Goal: Transaction & Acquisition: Purchase product/service

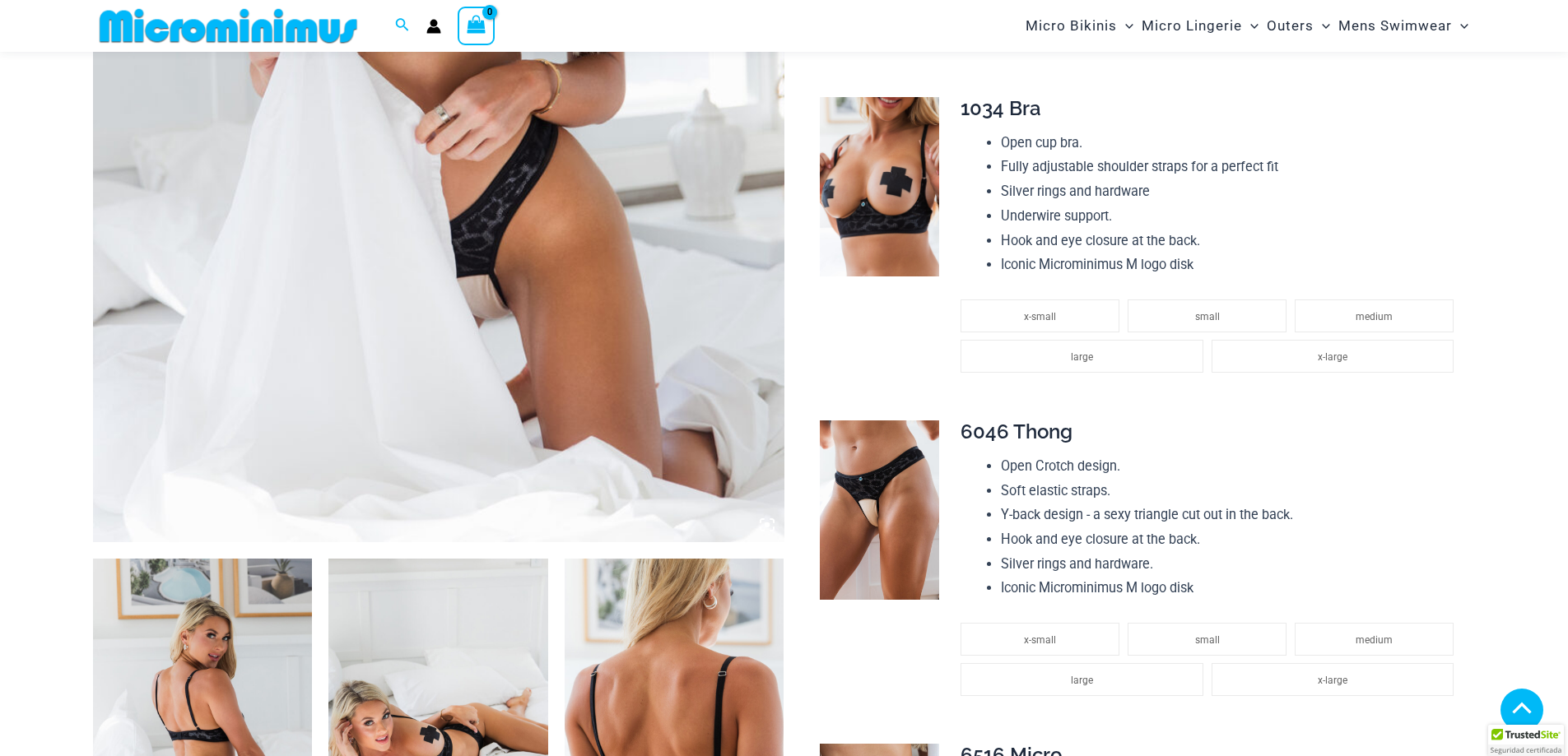
scroll to position [809, 0]
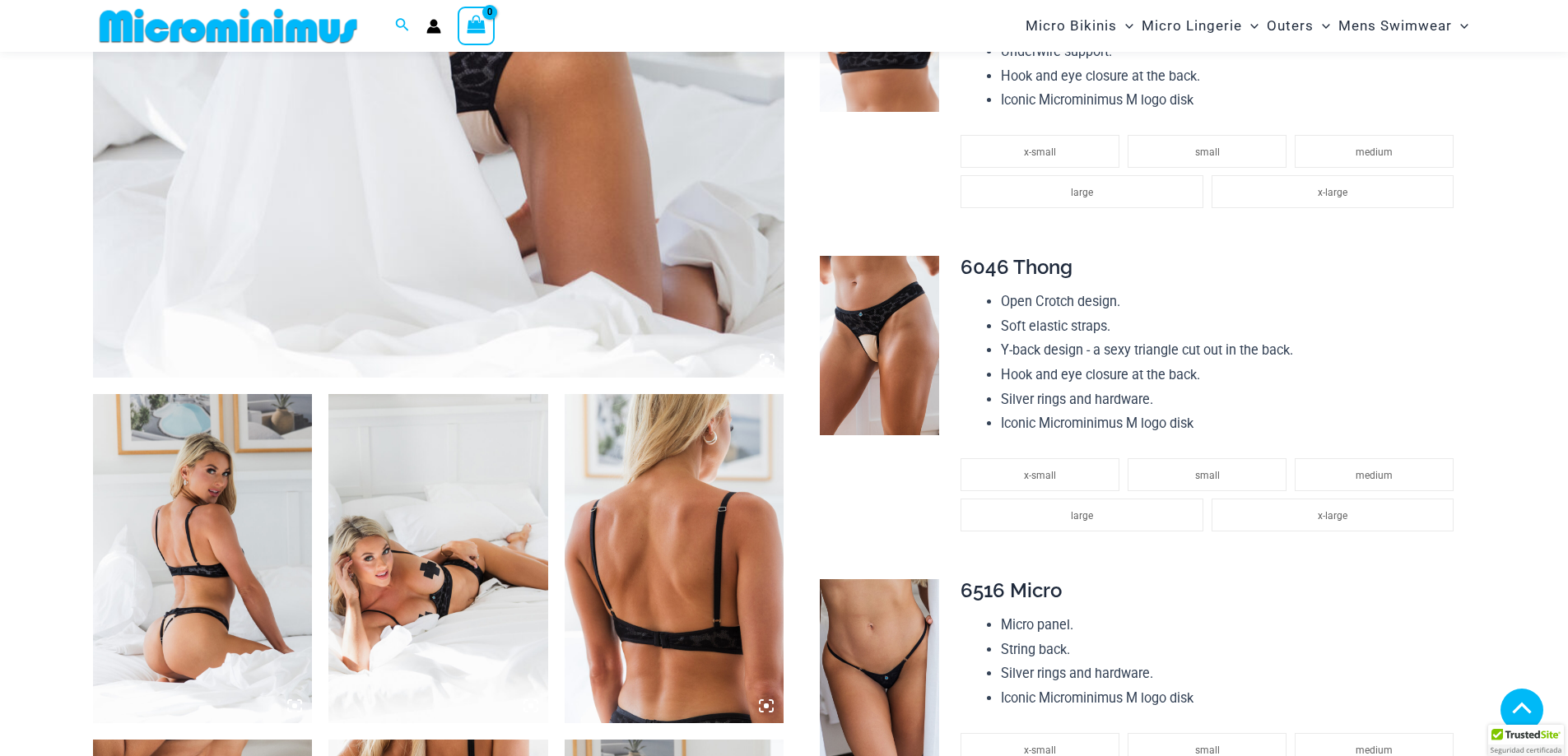
click at [276, 539] on img at bounding box center [203, 558] width 220 height 329
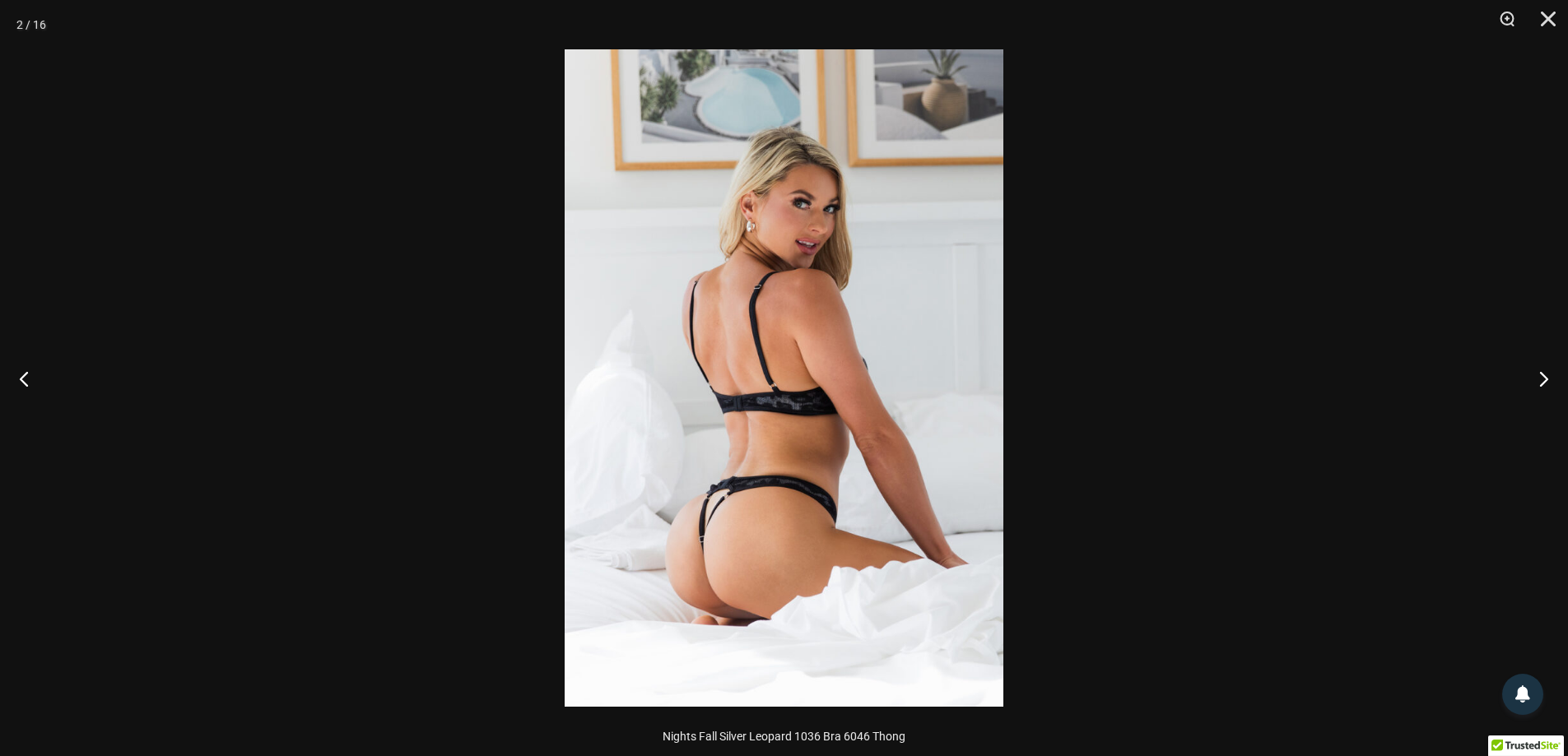
click at [754, 387] on img at bounding box center [784, 378] width 439 height 658
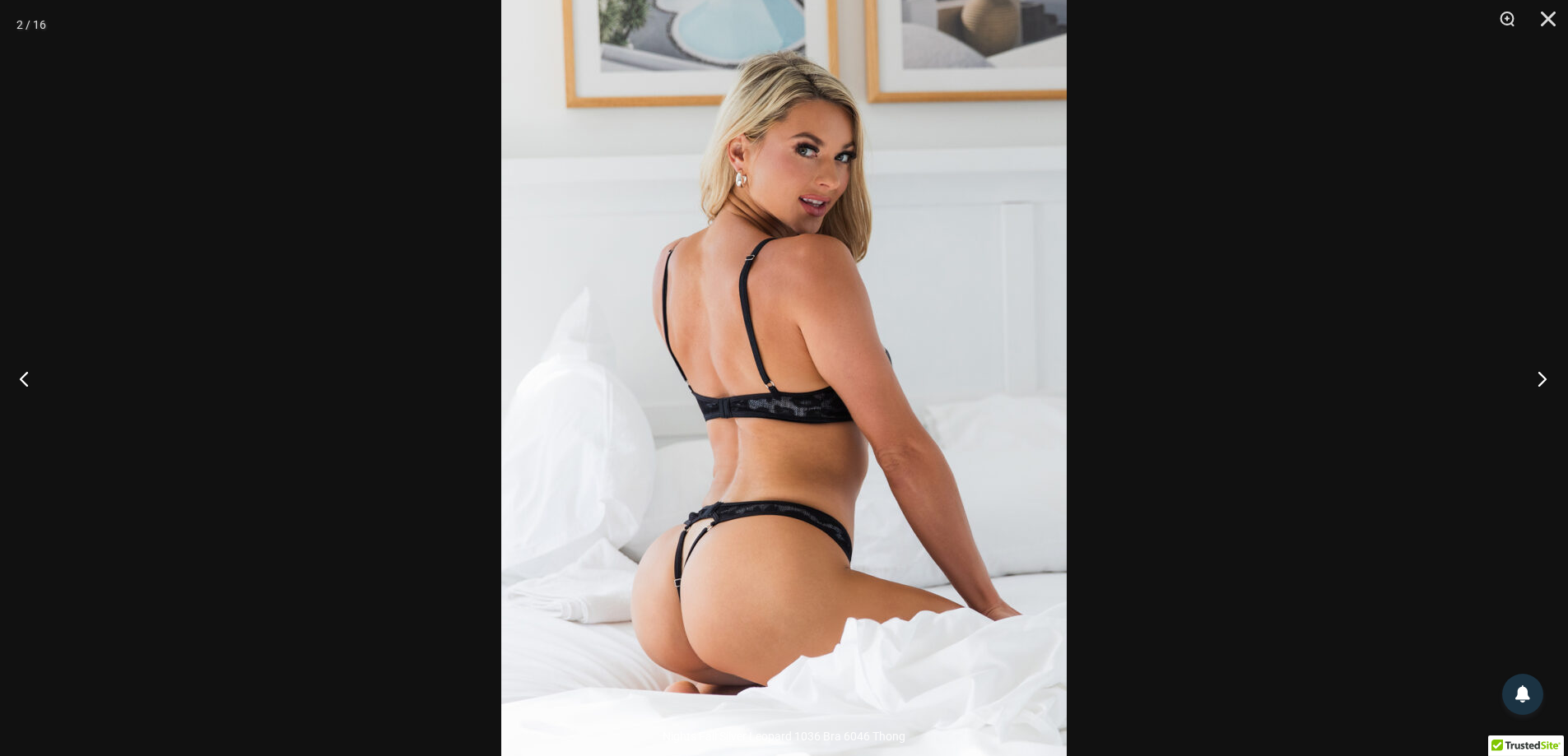
click at [1541, 372] on button "Next" at bounding box center [1537, 379] width 62 height 83
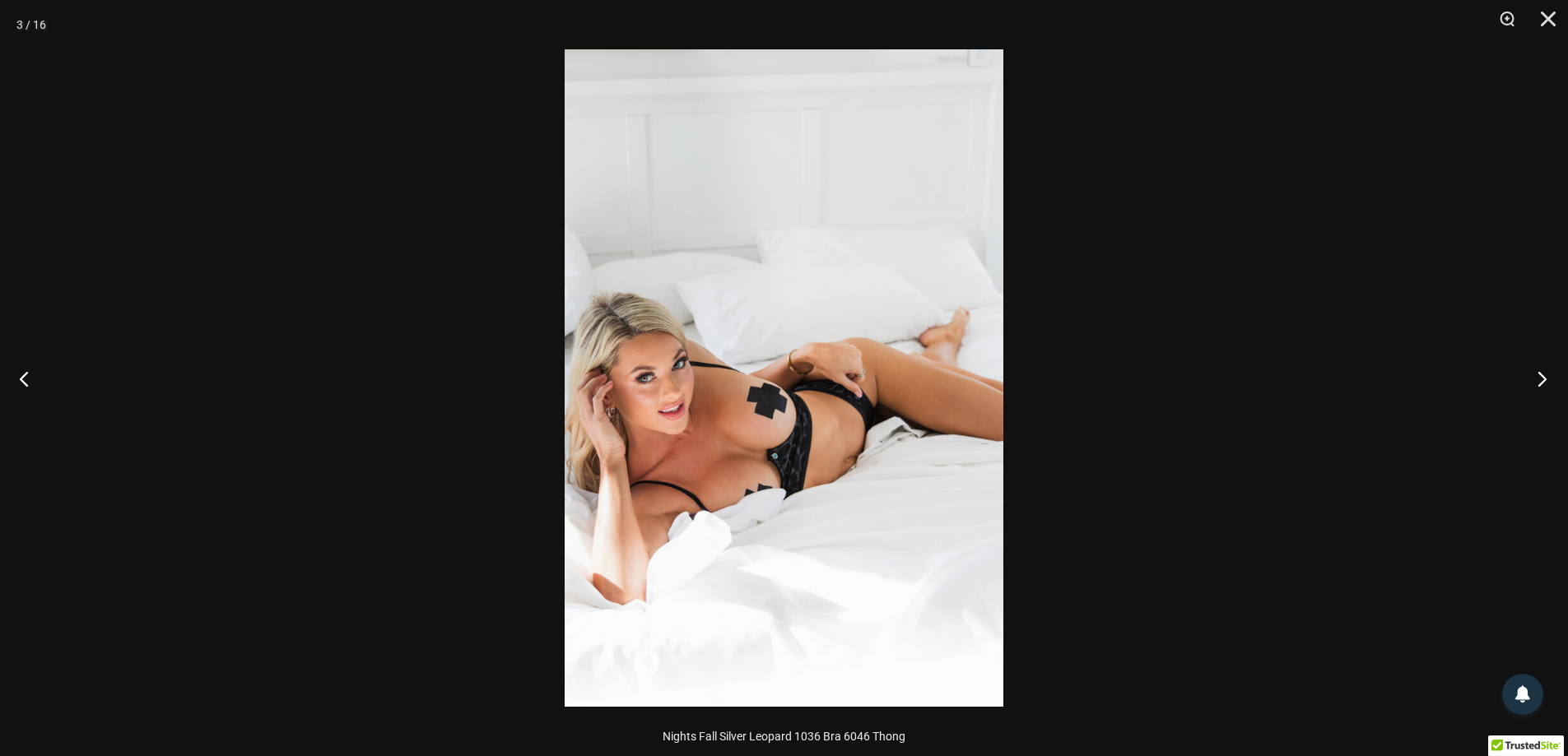
click at [1540, 371] on button "Next" at bounding box center [1537, 379] width 62 height 83
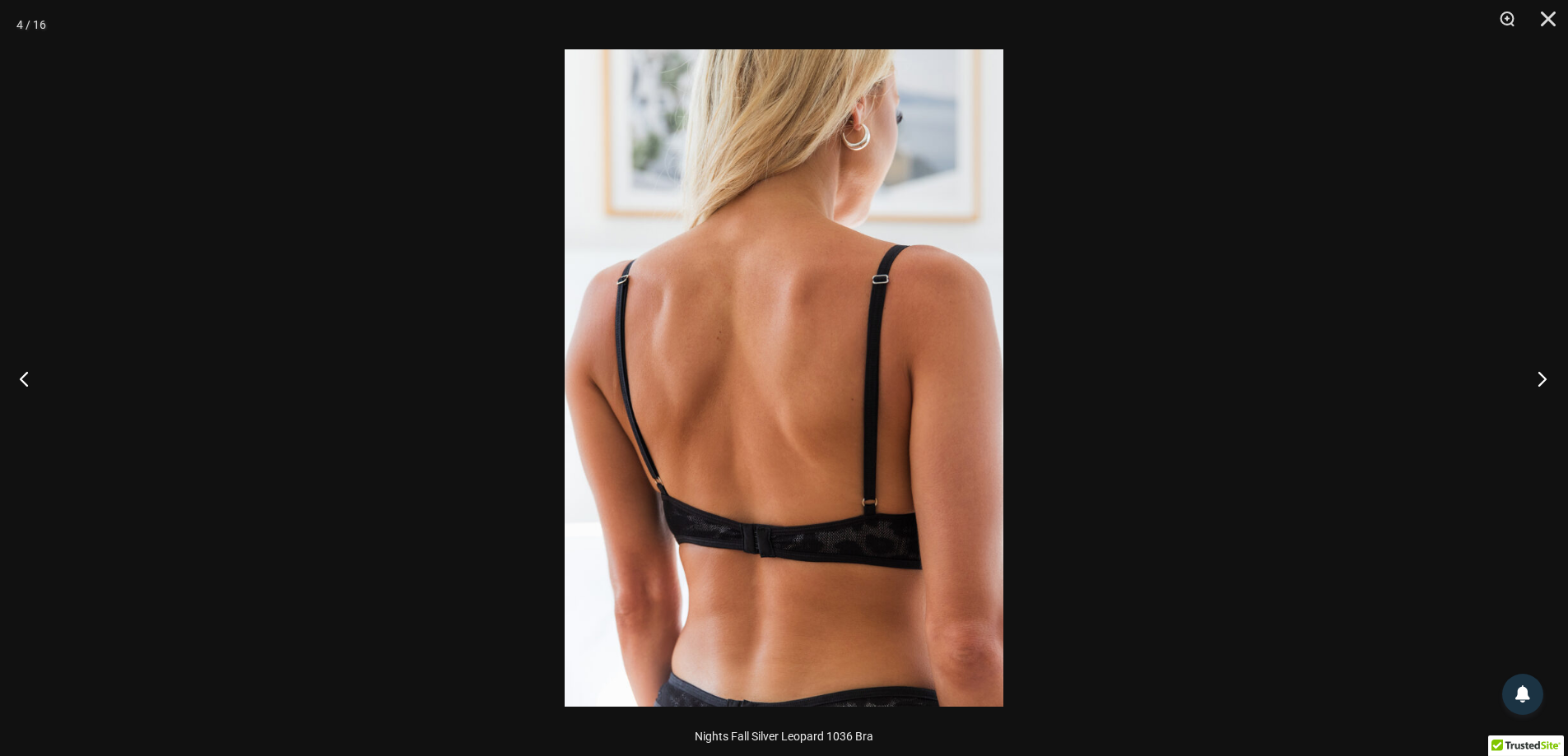
click at [1540, 375] on button "Next" at bounding box center [1537, 379] width 62 height 83
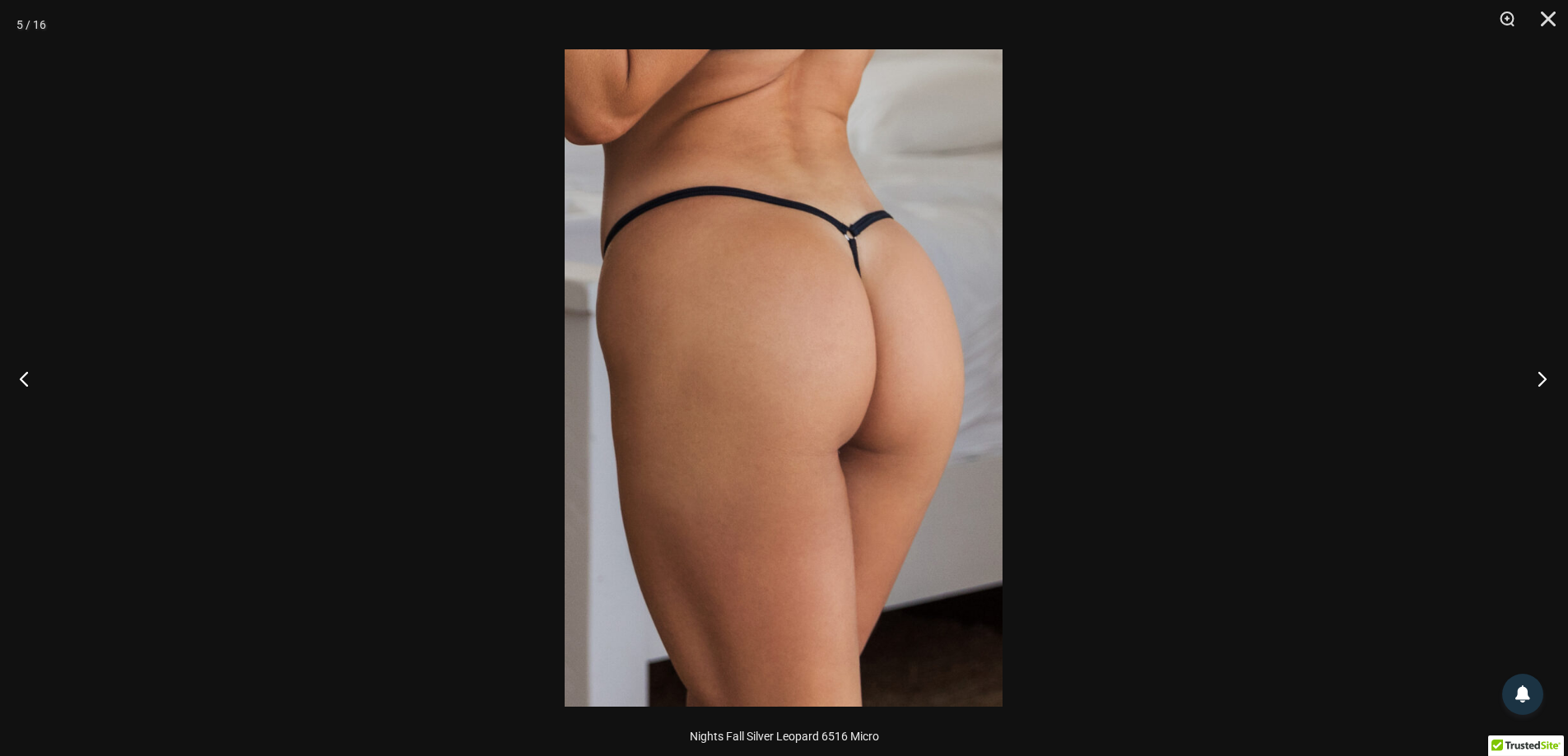
click at [1540, 375] on button "Next" at bounding box center [1537, 379] width 62 height 83
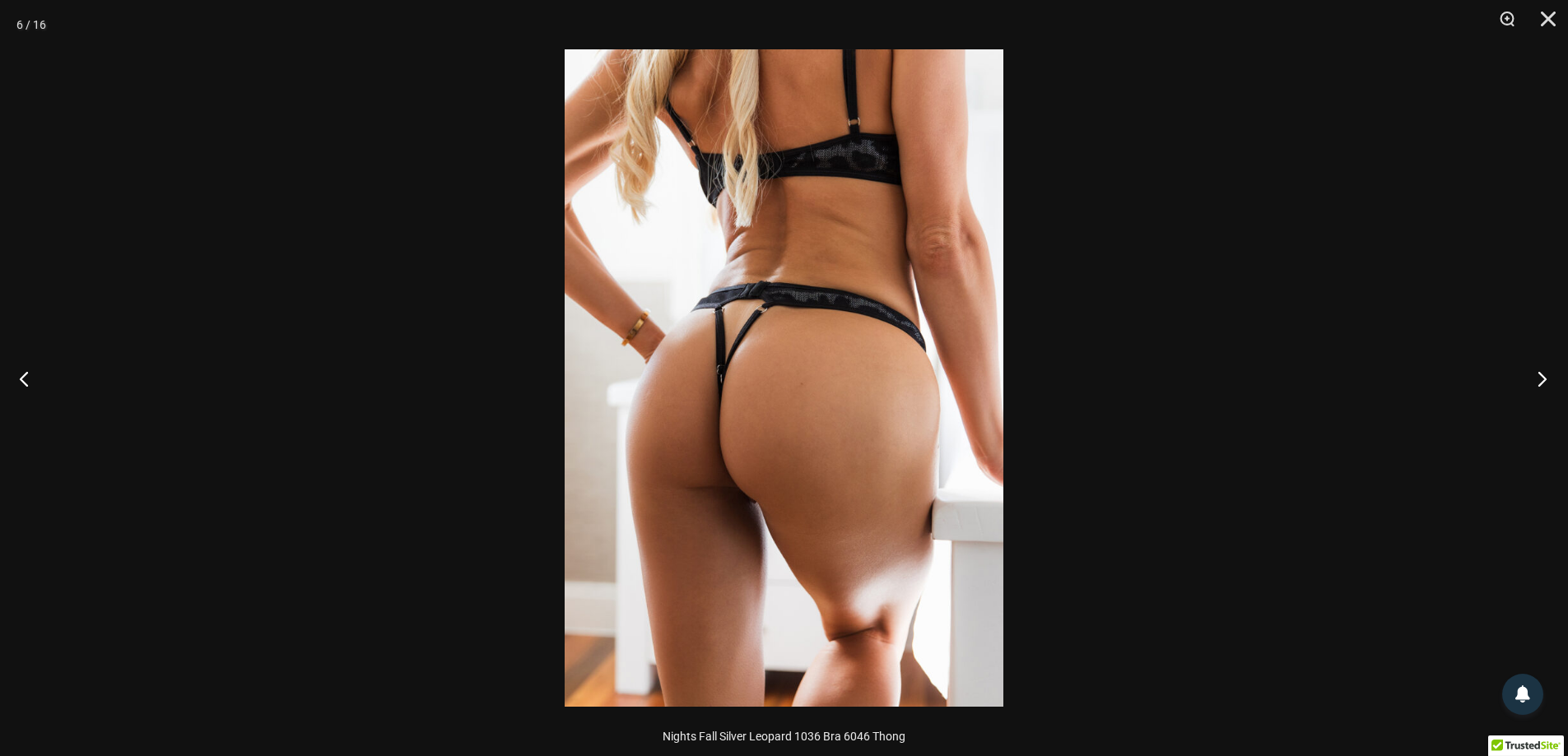
click at [1540, 375] on button "Next" at bounding box center [1537, 379] width 62 height 83
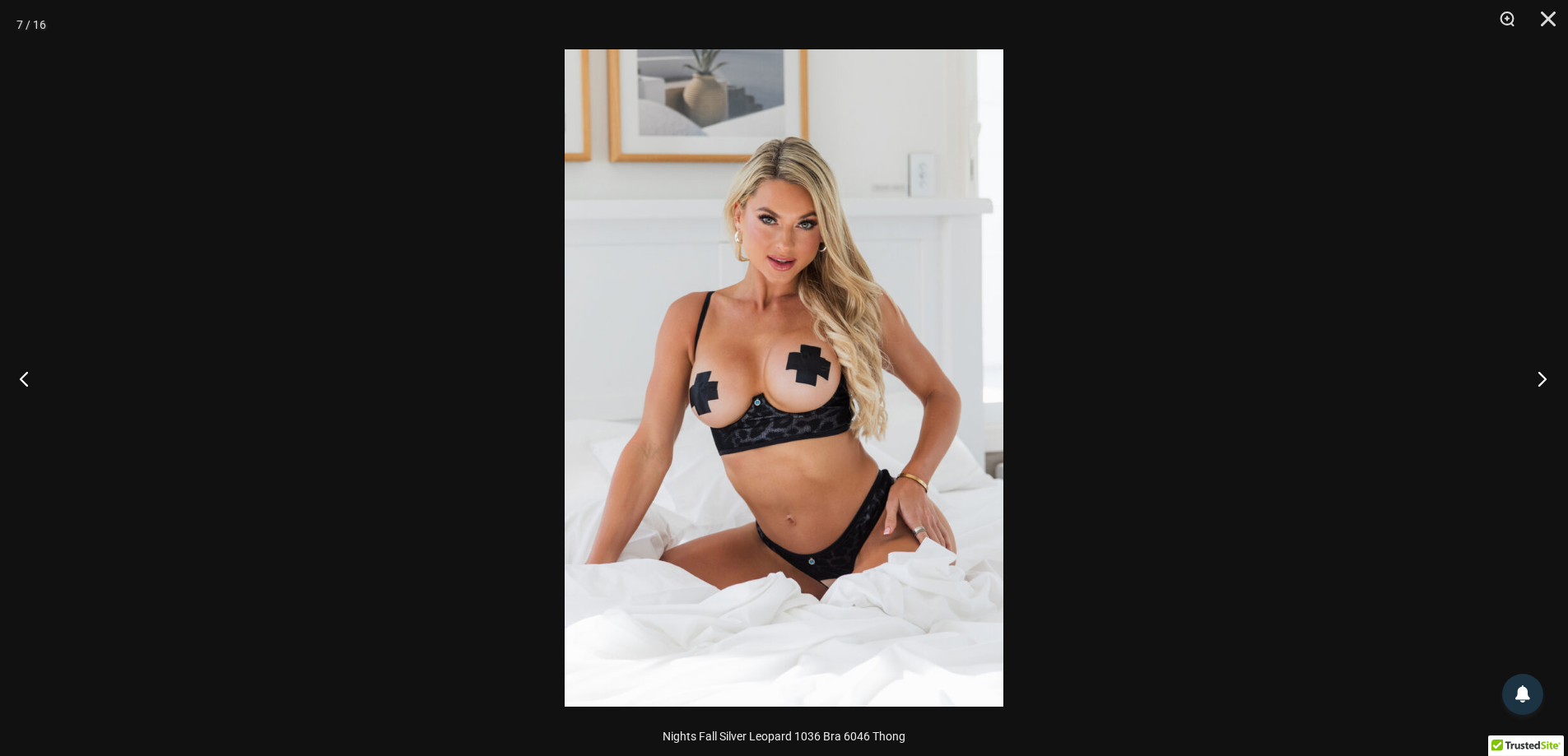
click at [1540, 375] on button "Next" at bounding box center [1537, 379] width 62 height 83
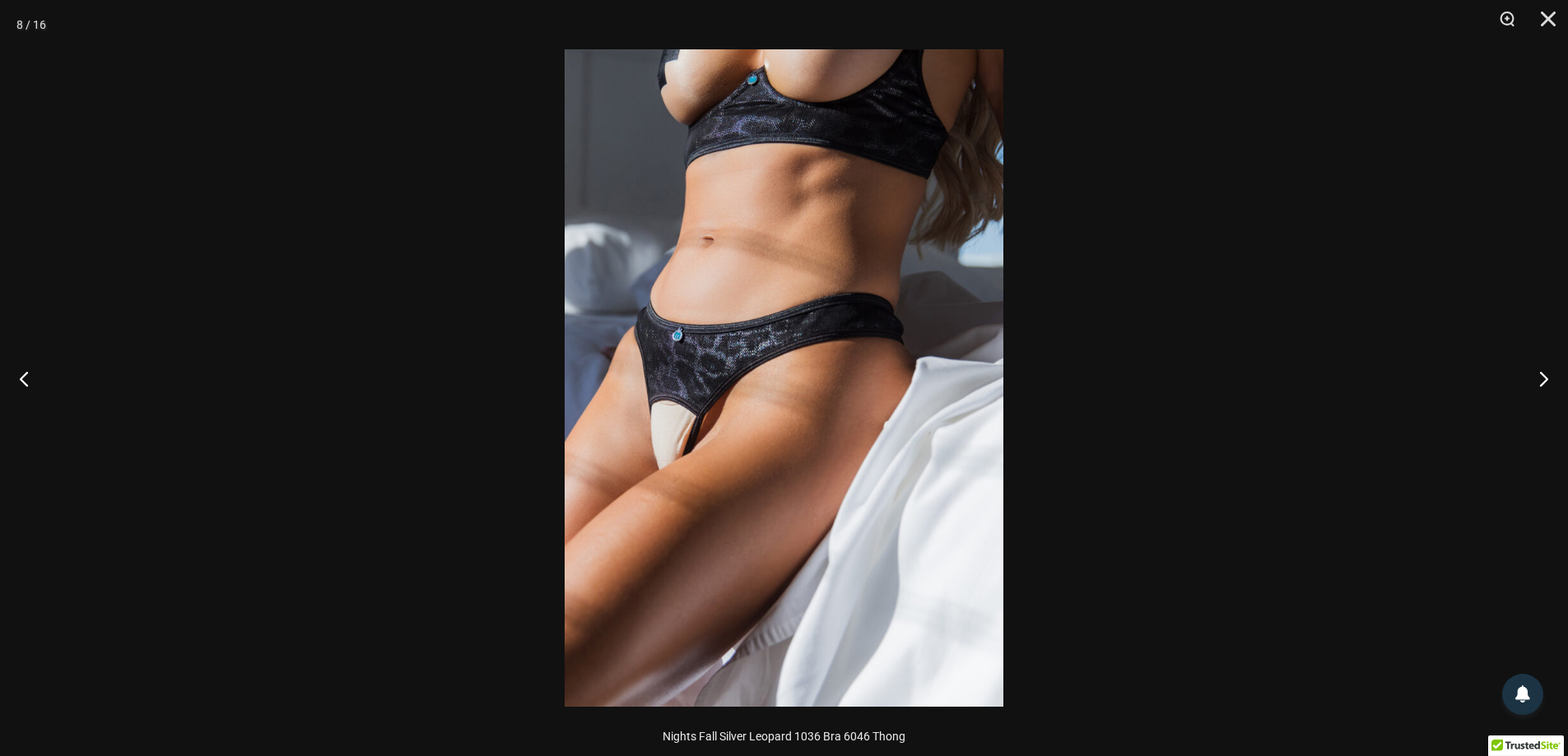
click at [739, 403] on img at bounding box center [784, 378] width 439 height 658
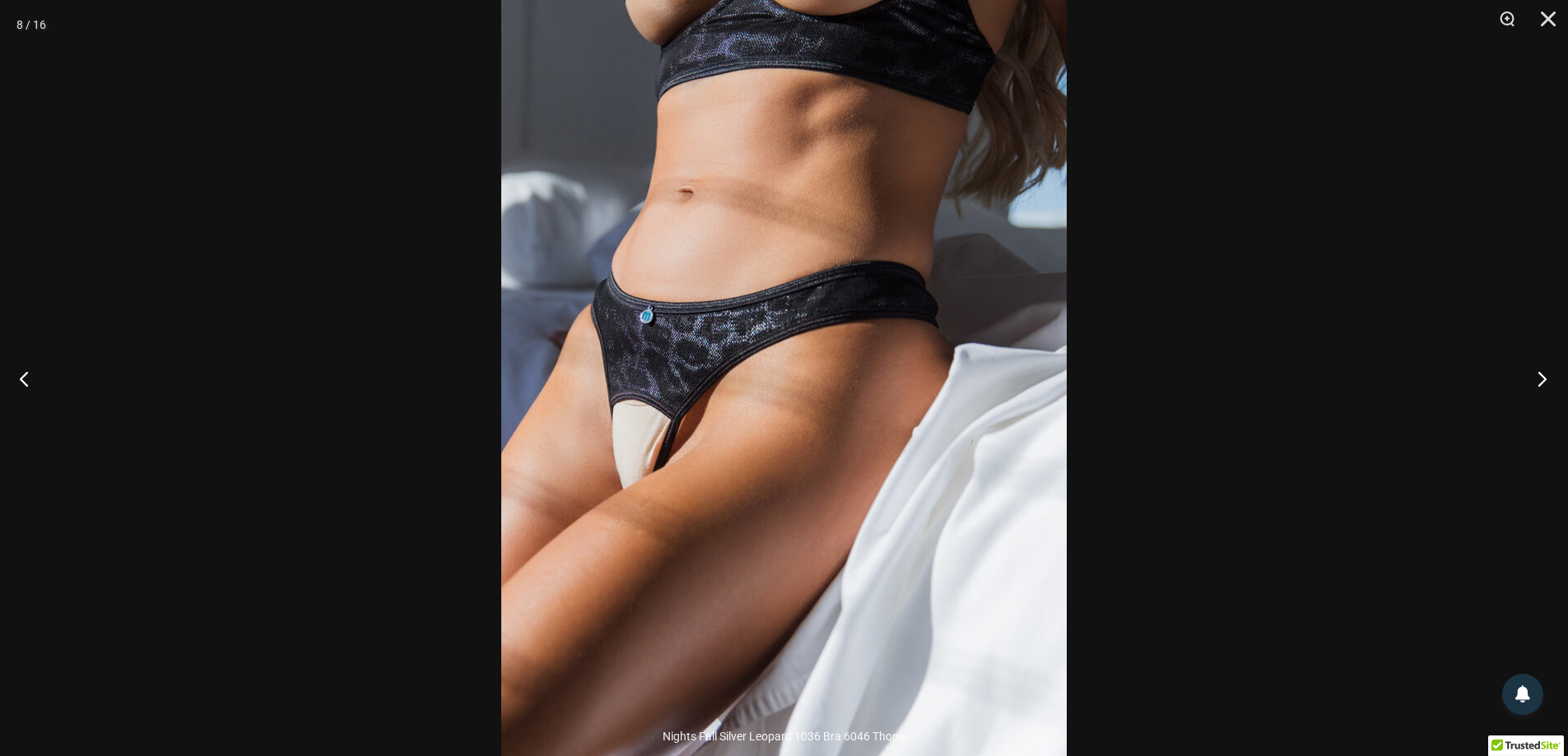
click at [1545, 382] on button "Next" at bounding box center [1537, 379] width 62 height 83
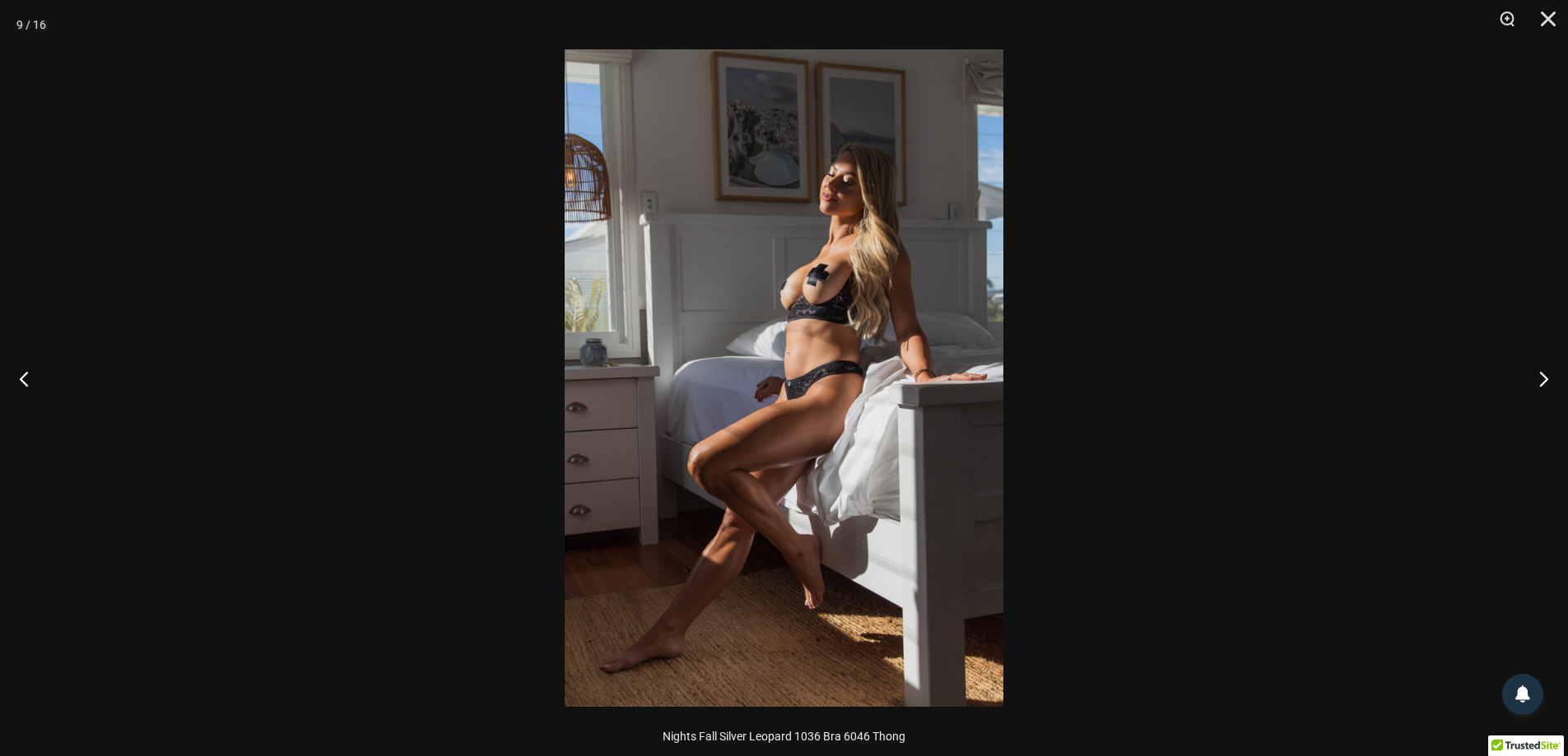
click at [858, 319] on img at bounding box center [784, 378] width 439 height 658
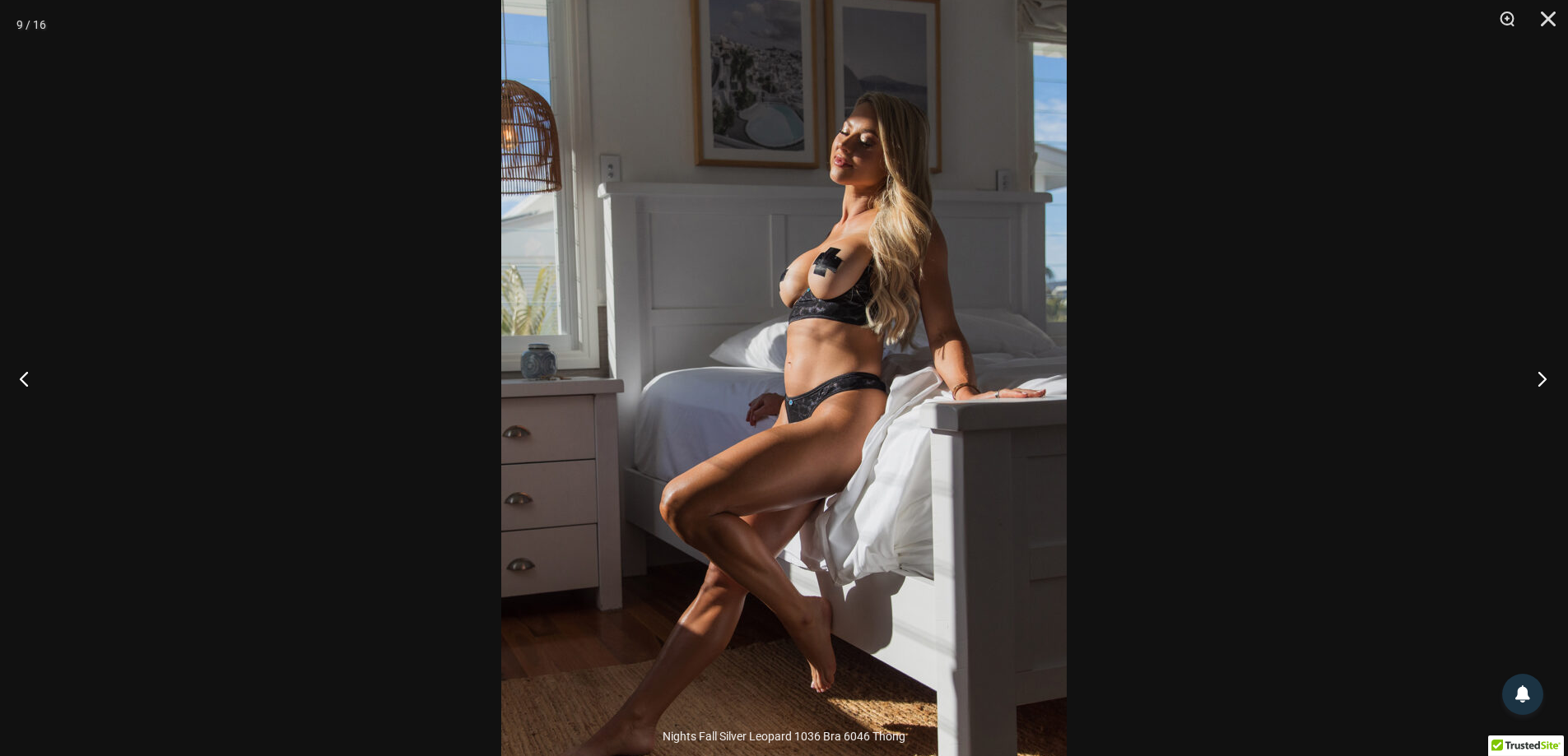
click at [1550, 379] on button "Next" at bounding box center [1537, 379] width 62 height 83
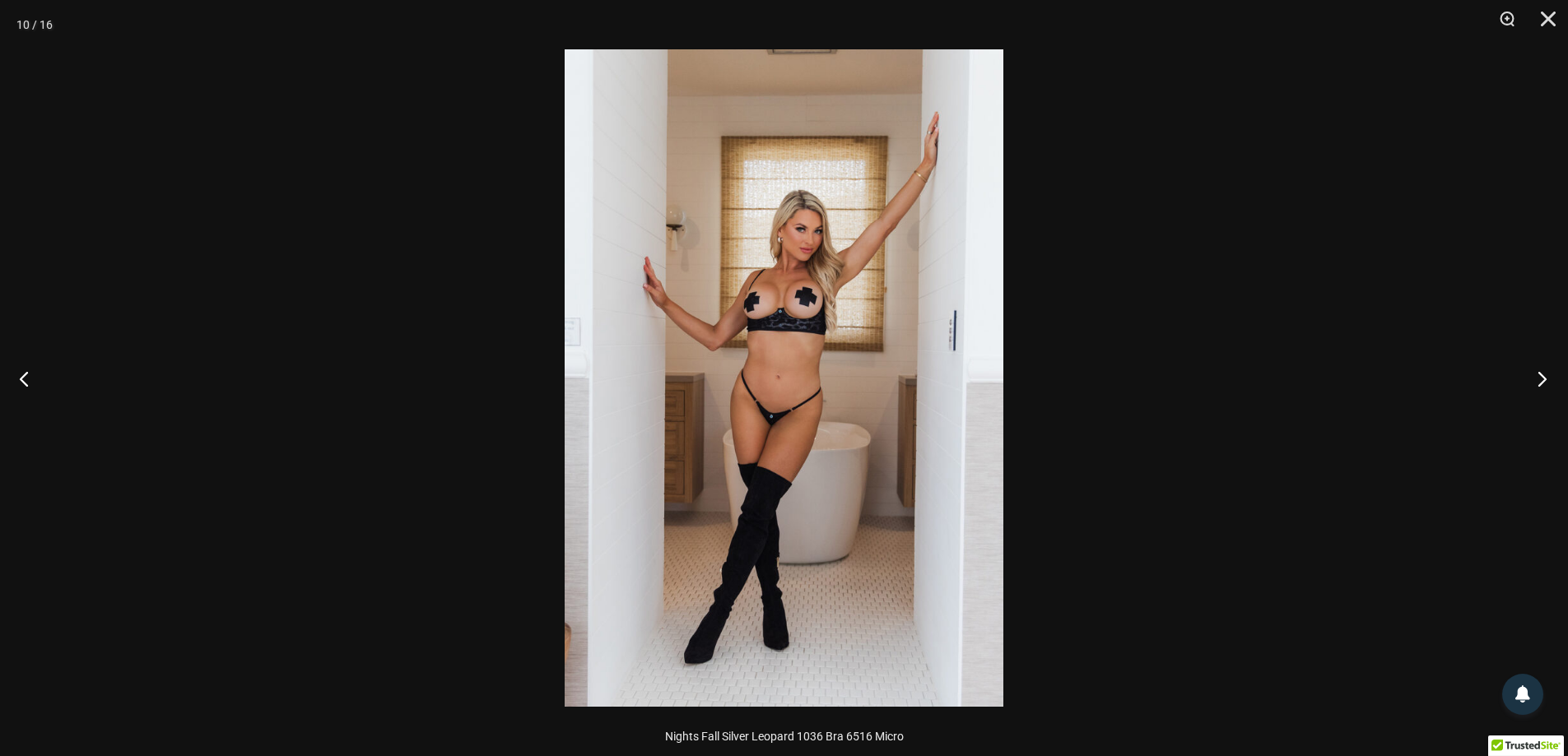
click at [1550, 379] on button "Next" at bounding box center [1537, 379] width 62 height 83
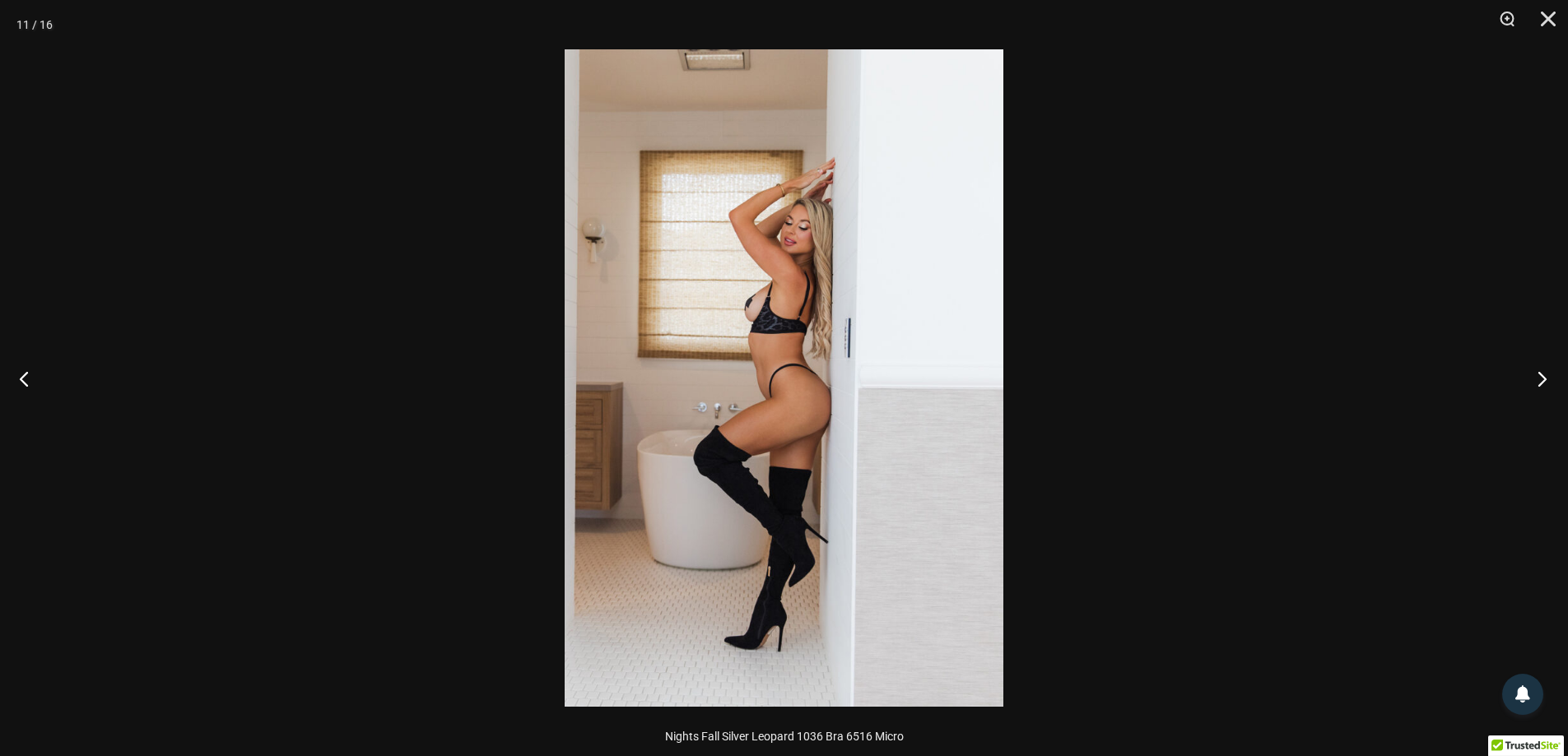
click at [1550, 379] on button "Next" at bounding box center [1537, 379] width 62 height 83
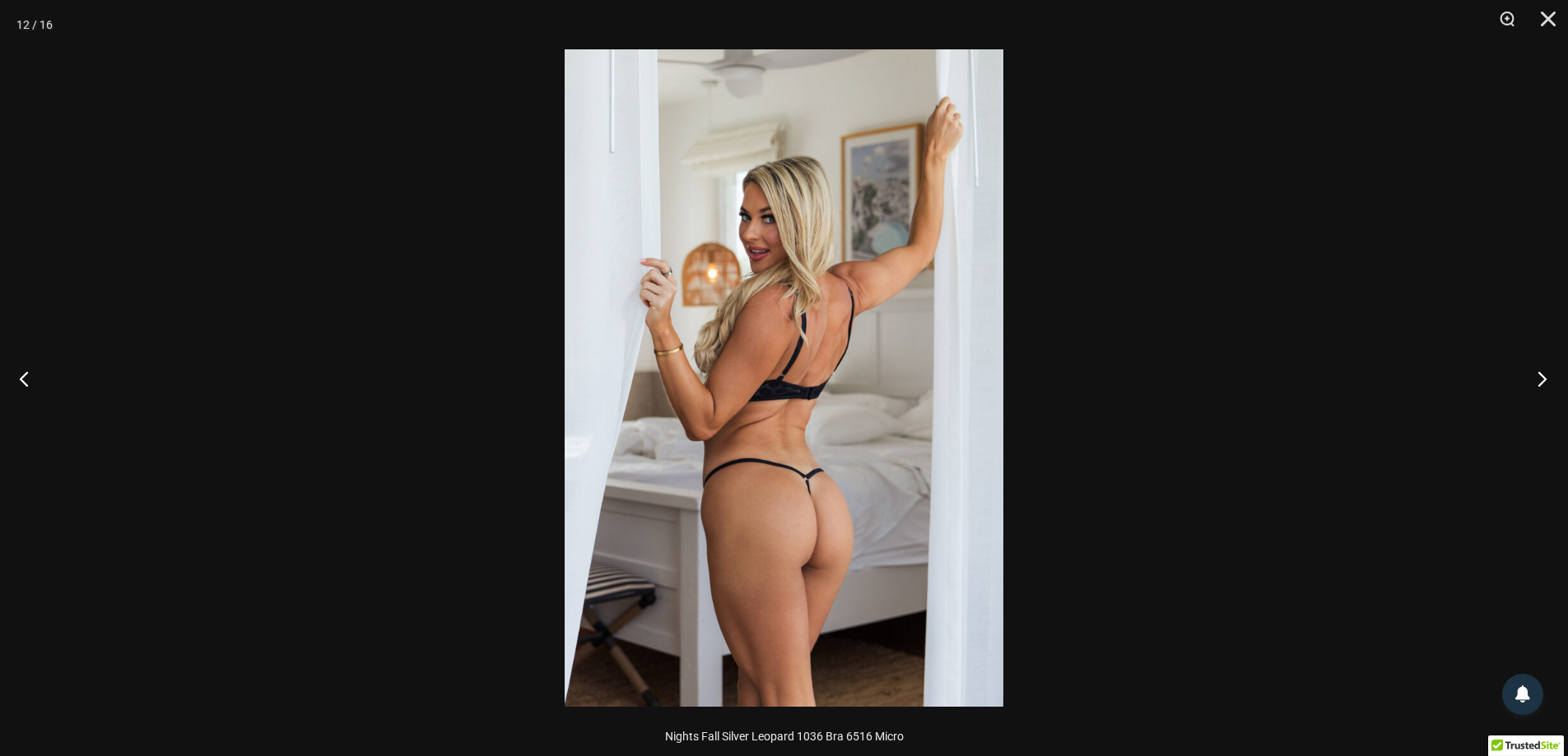
click at [1550, 379] on button "Next" at bounding box center [1537, 379] width 62 height 83
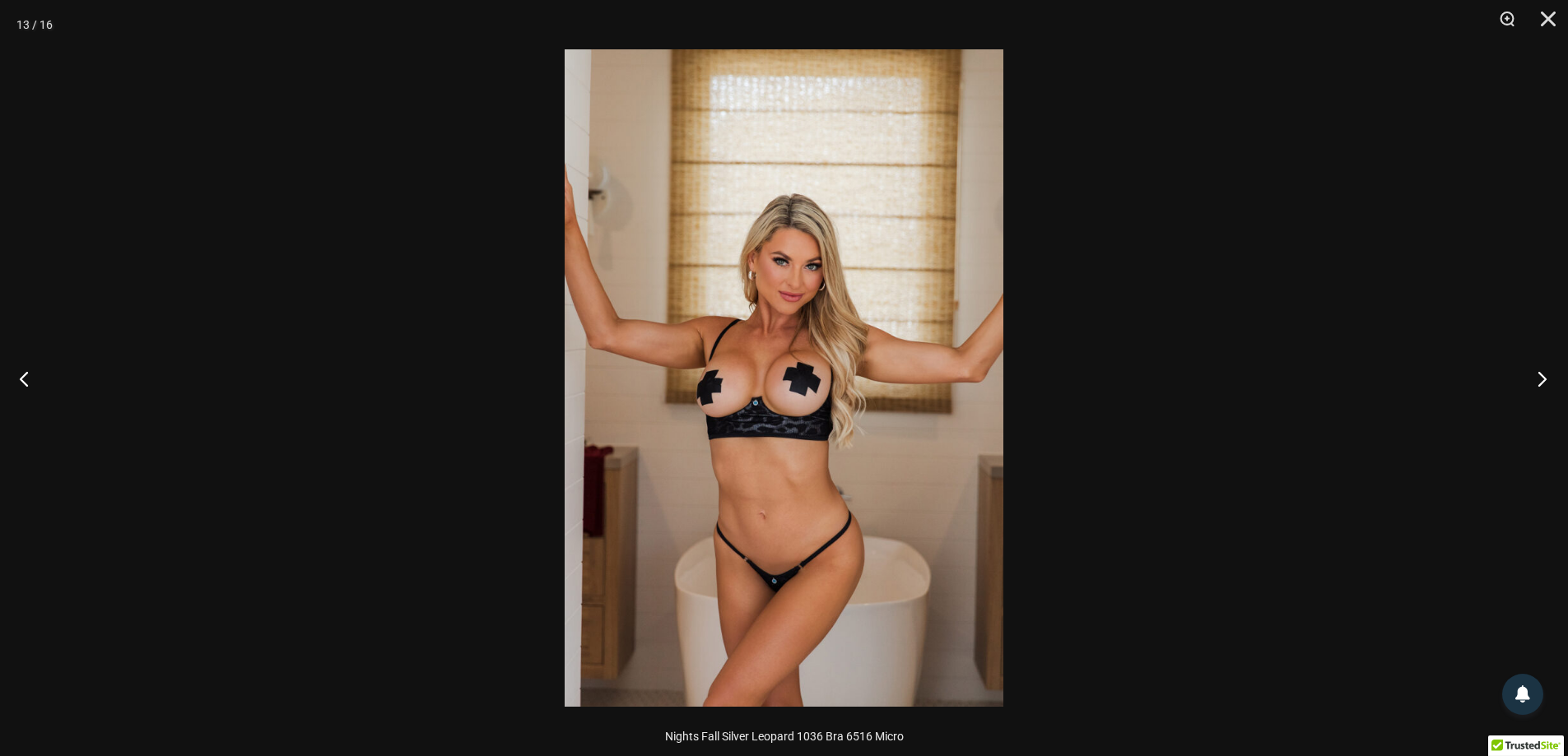
click at [1550, 379] on button "Next" at bounding box center [1537, 379] width 62 height 83
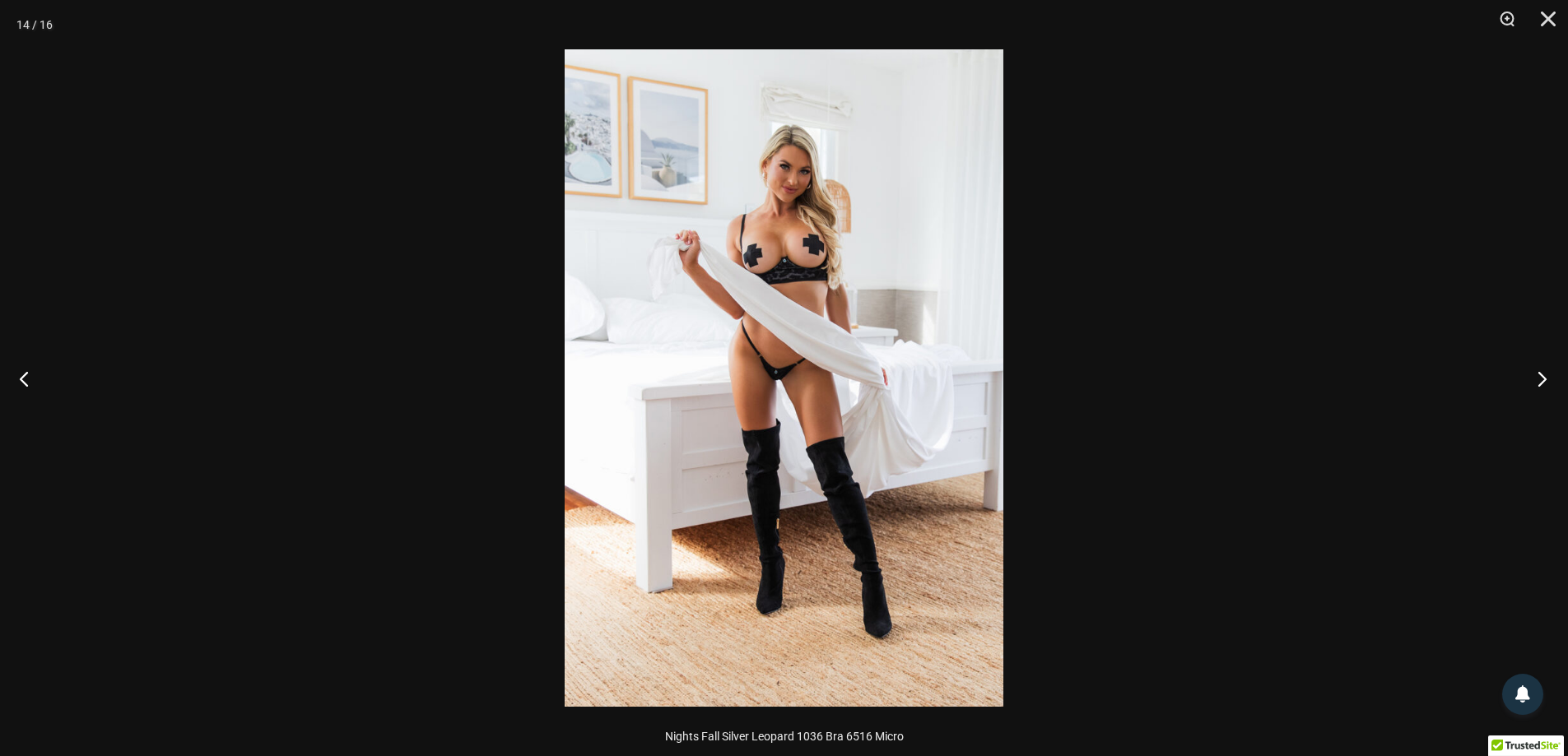
click at [1550, 379] on button "Next" at bounding box center [1537, 379] width 62 height 83
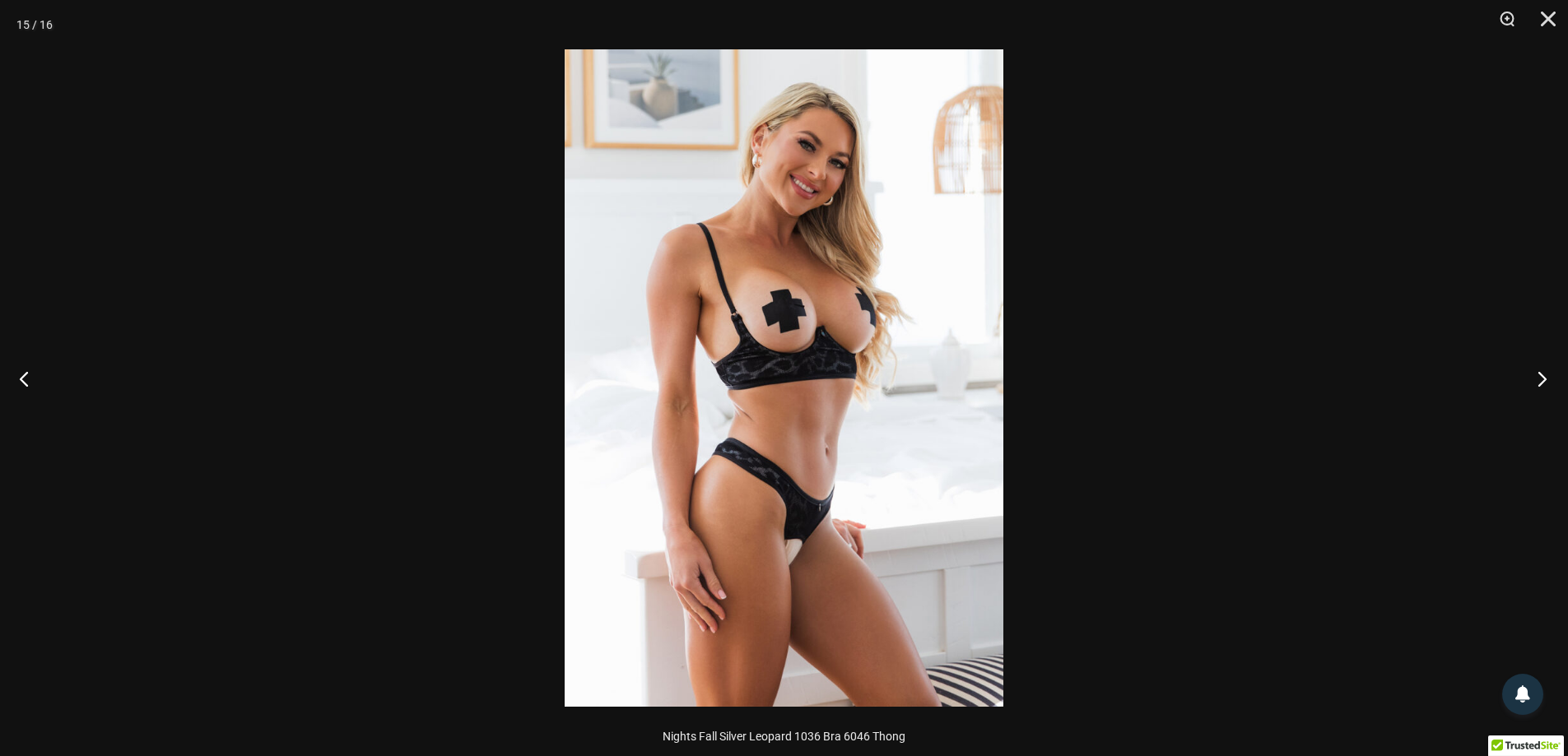
click at [1550, 379] on button "Next" at bounding box center [1537, 379] width 62 height 83
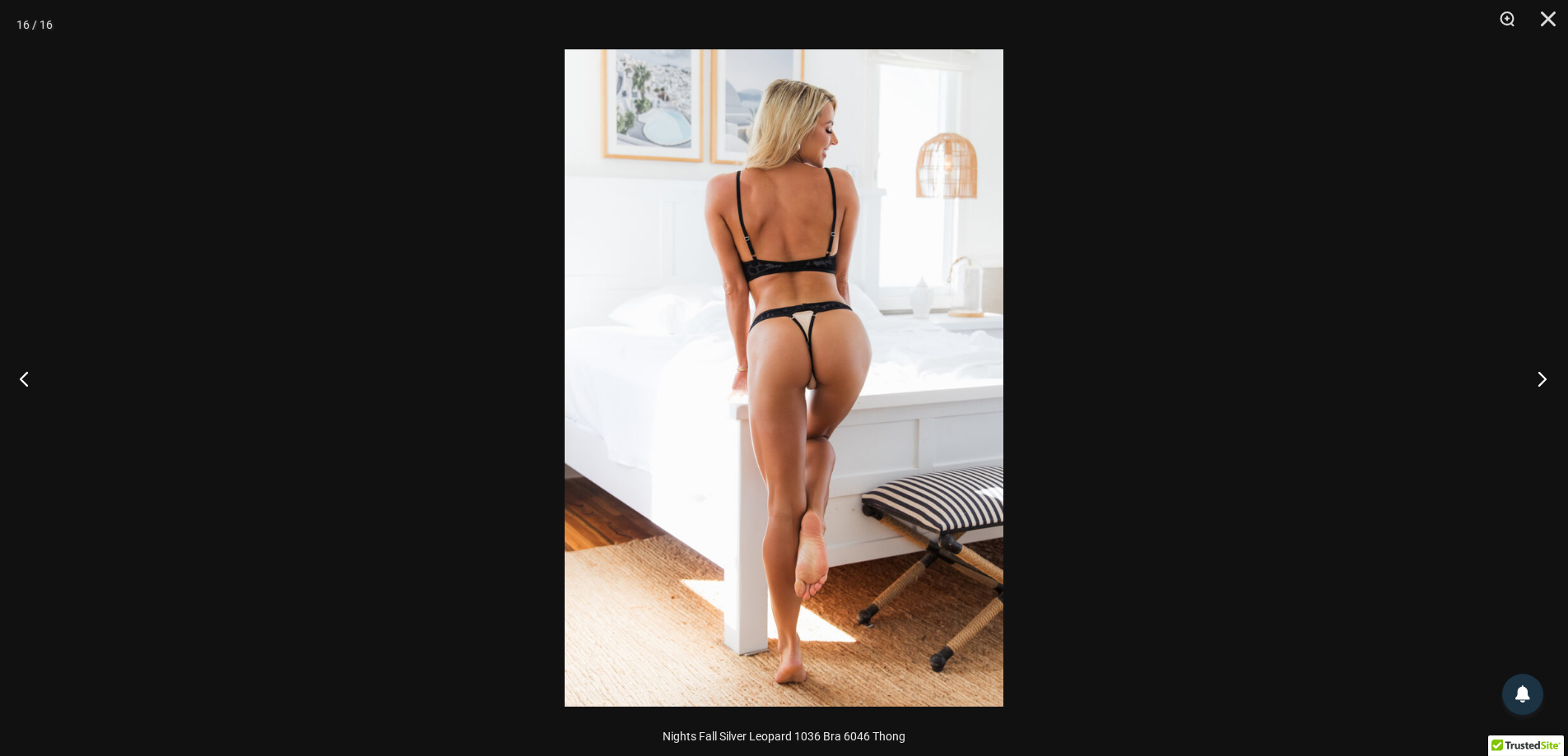
click at [1550, 379] on button "Next" at bounding box center [1537, 379] width 62 height 83
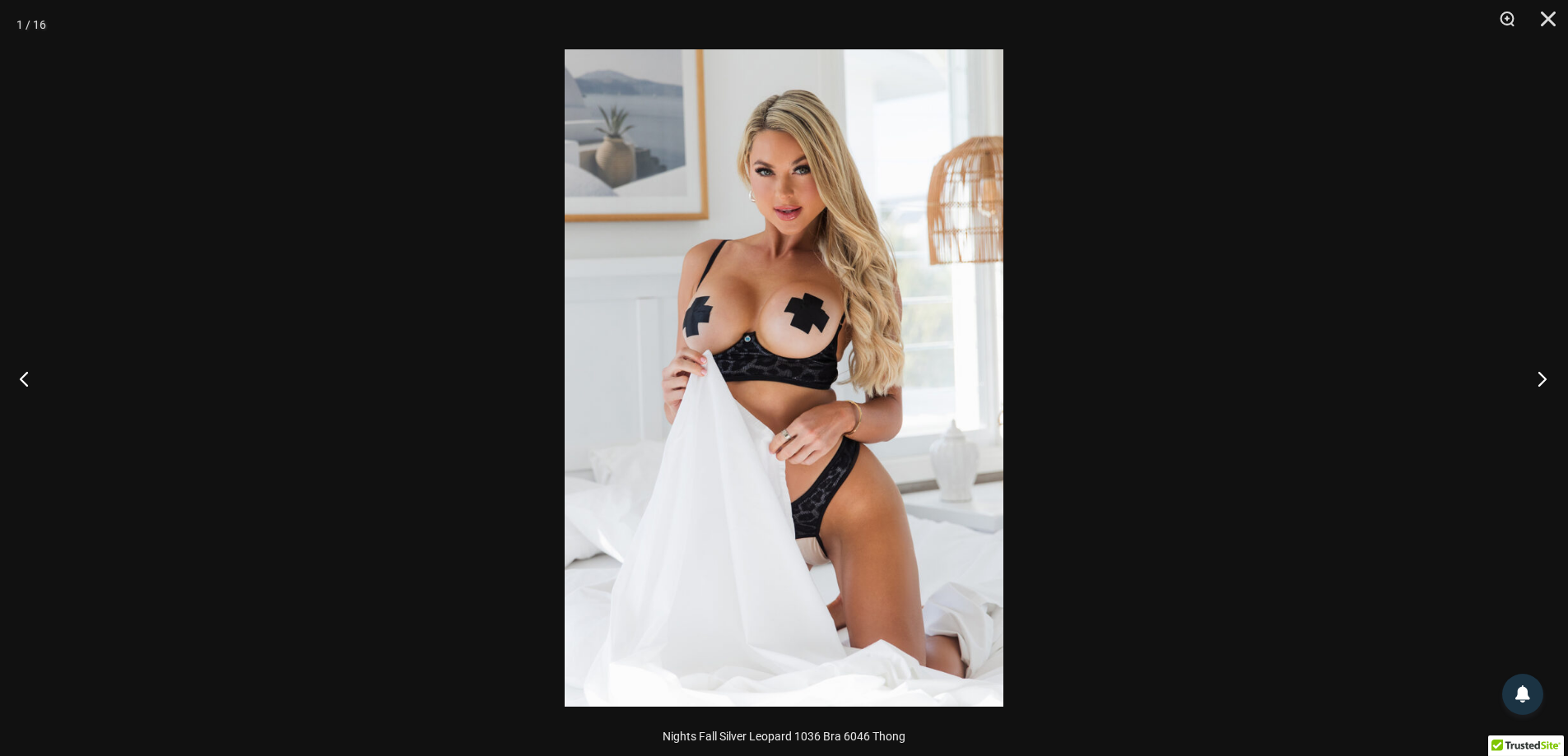
click at [1550, 379] on button "Next" at bounding box center [1537, 379] width 62 height 83
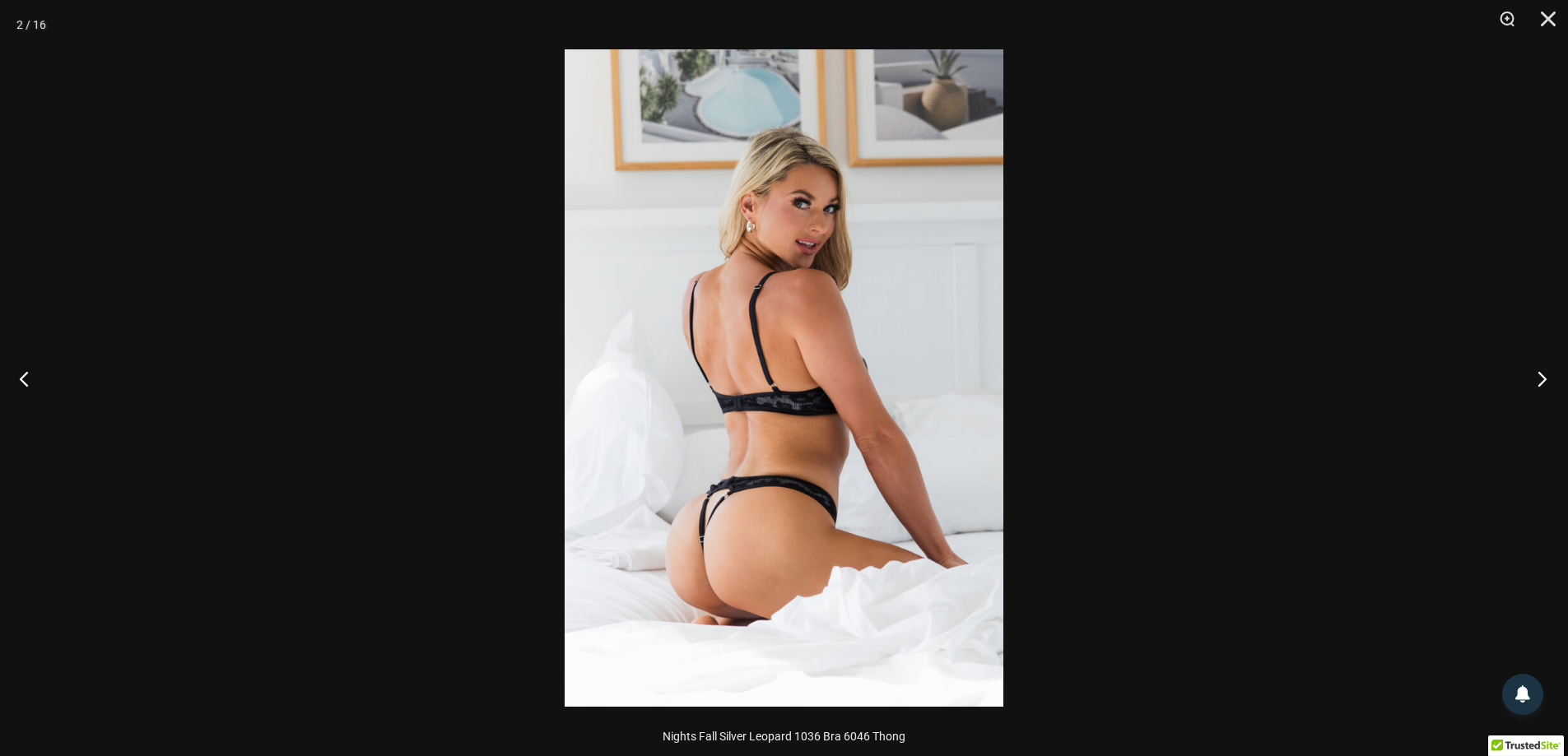
click at [1550, 379] on button "Next" at bounding box center [1537, 379] width 62 height 83
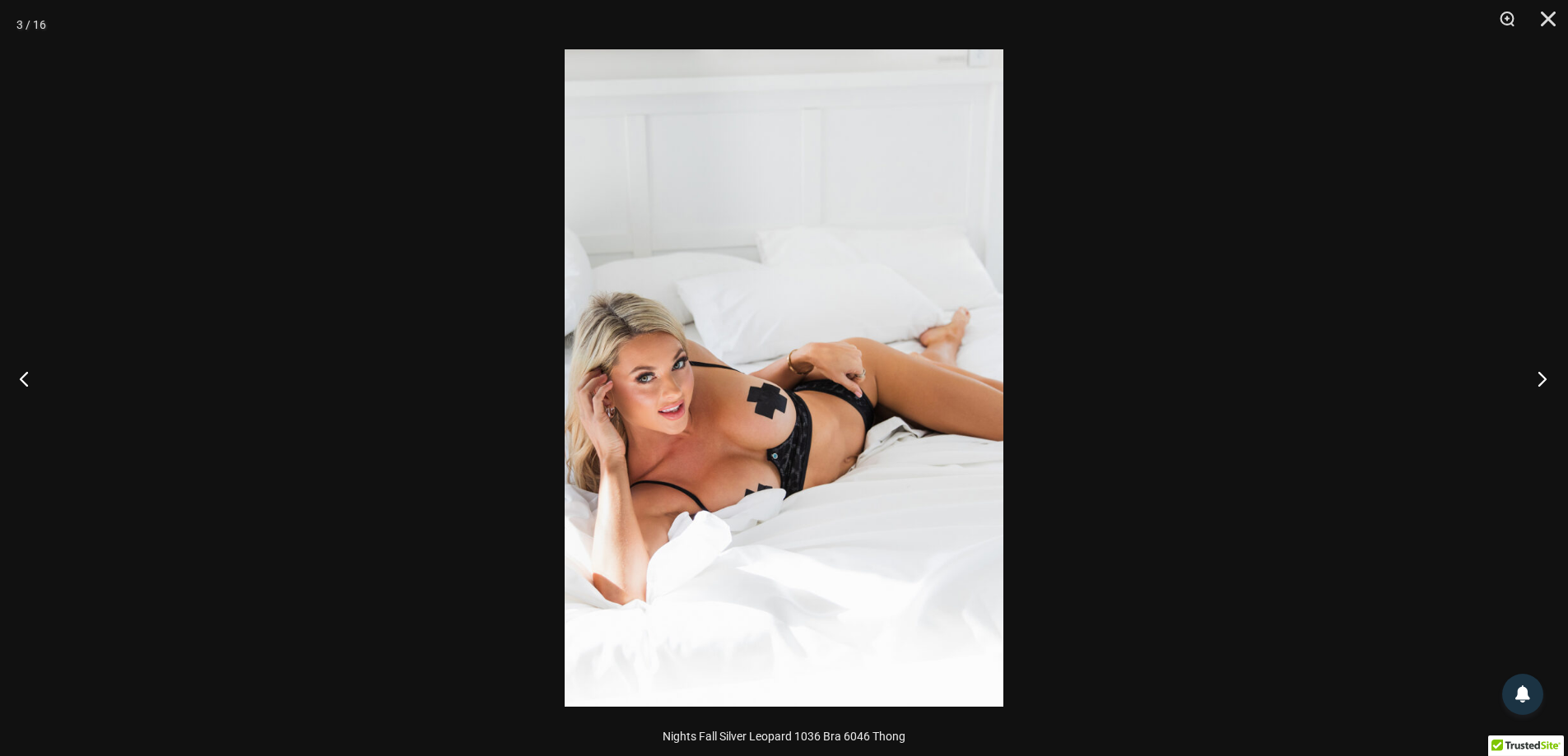
click at [1550, 379] on button "Next" at bounding box center [1537, 379] width 62 height 83
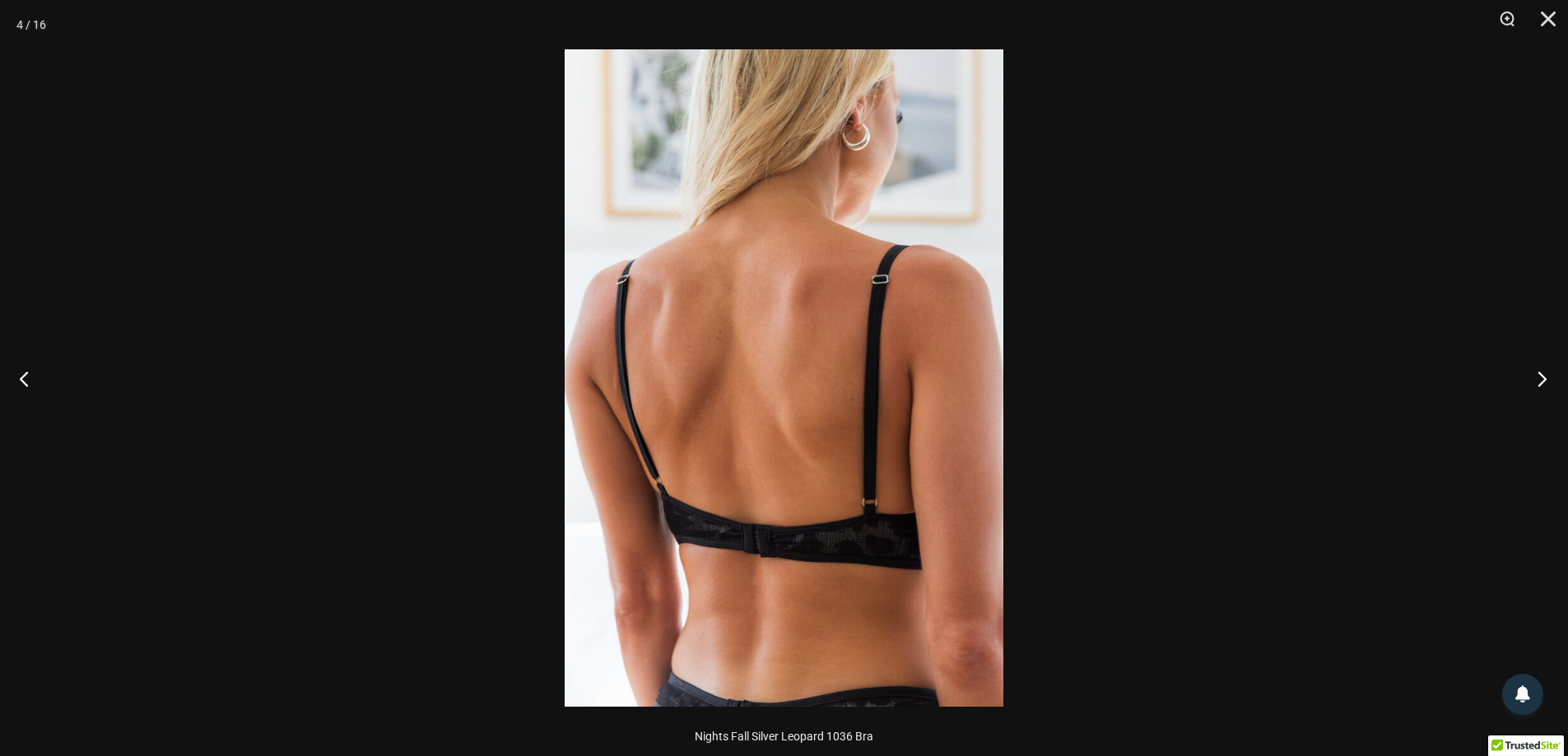
click at [1550, 379] on button "Next" at bounding box center [1537, 379] width 62 height 83
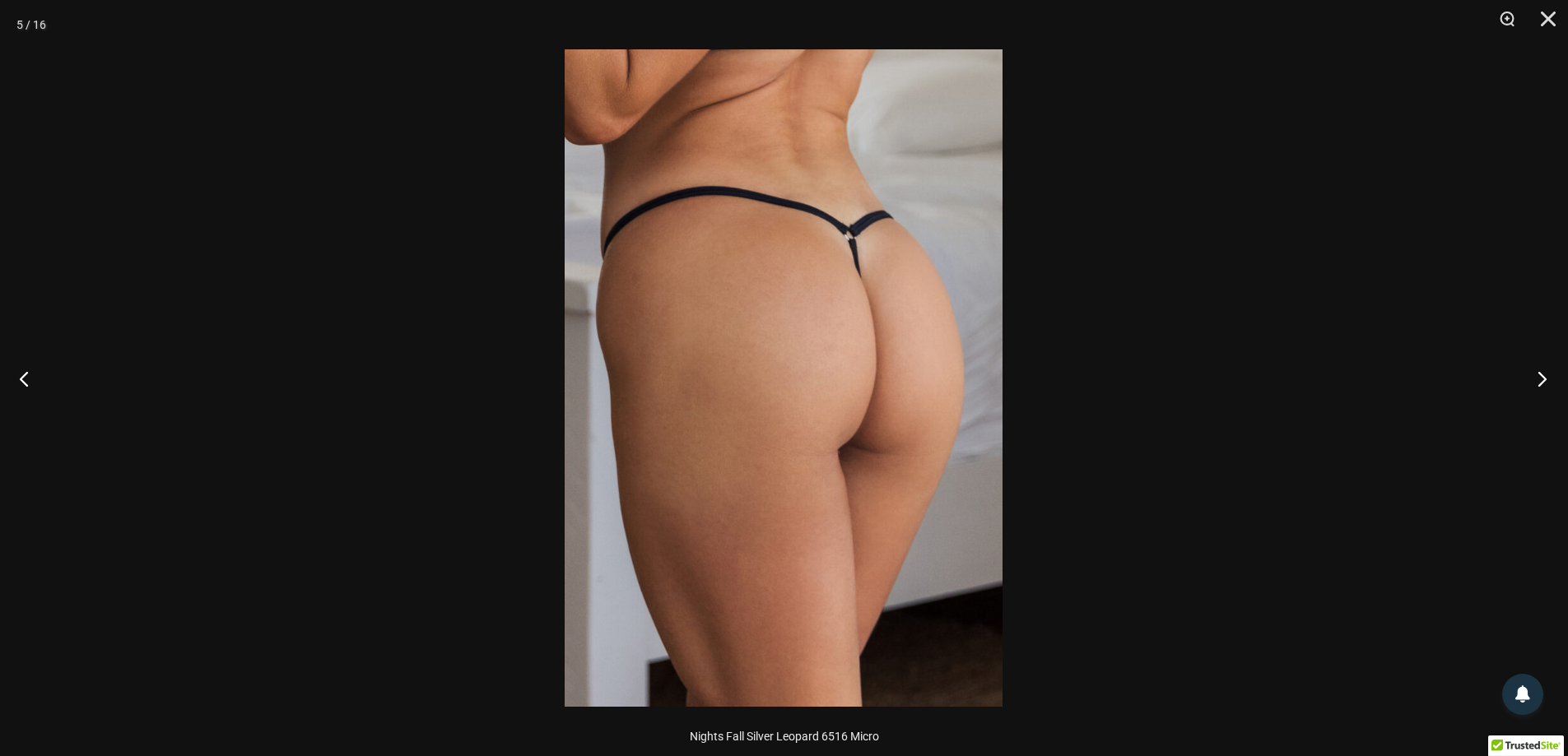
click at [1550, 379] on button "Next" at bounding box center [1537, 379] width 62 height 83
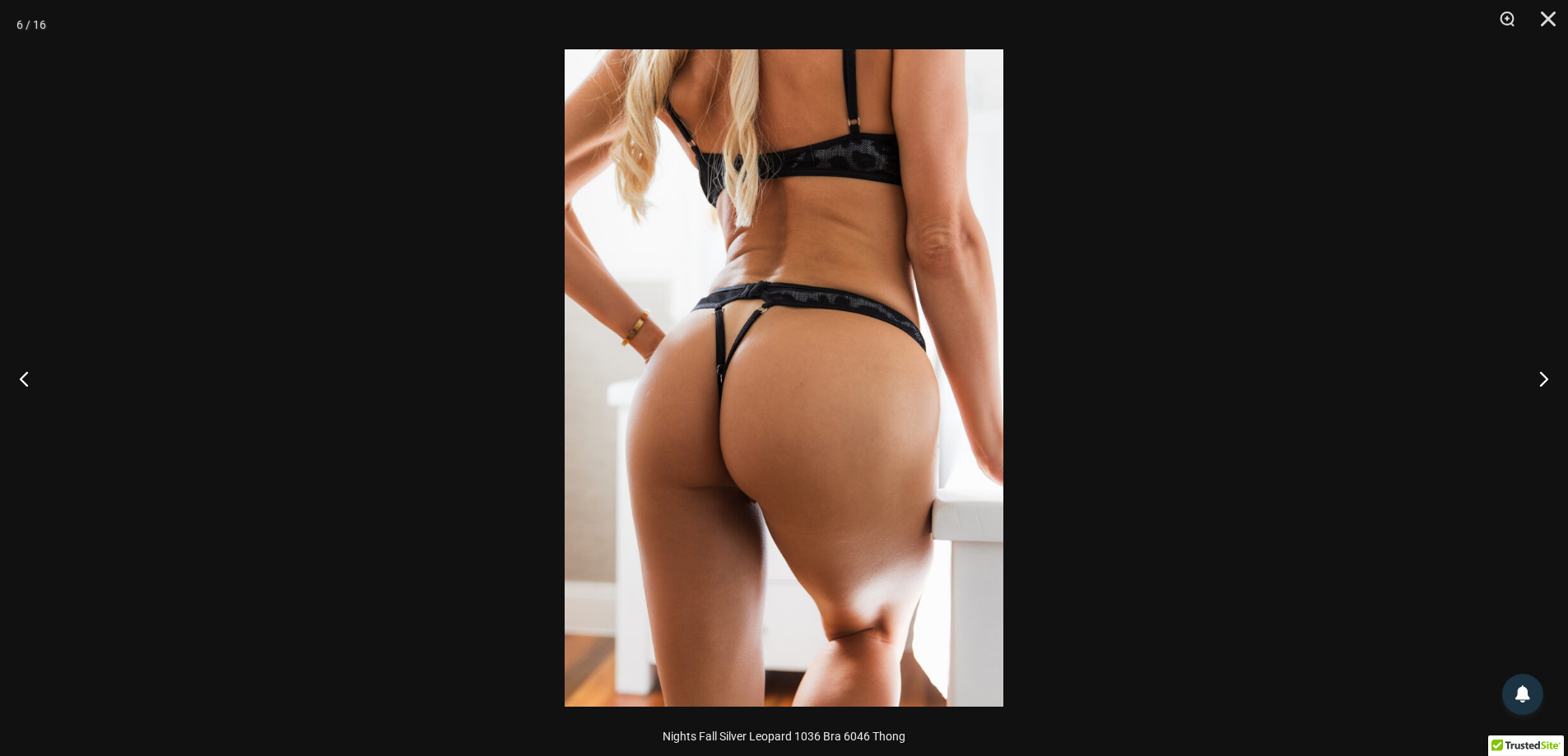
click at [1487, 379] on div at bounding box center [784, 378] width 1568 height 756
